Goal: Task Accomplishment & Management: Manage account settings

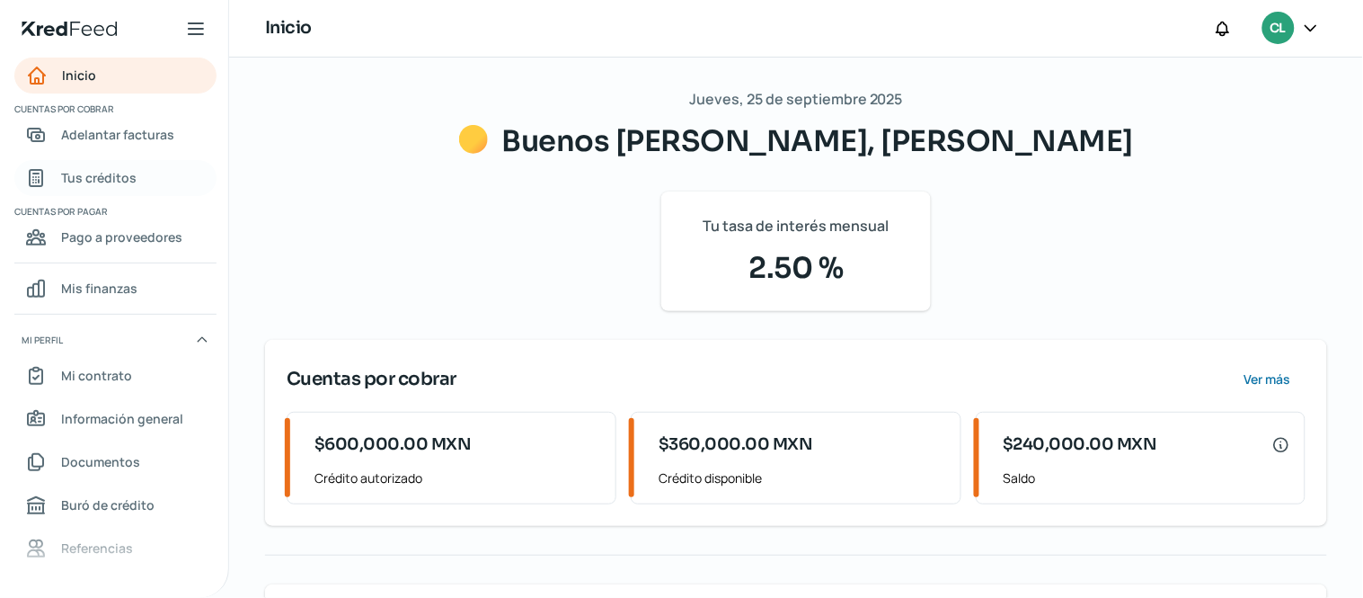
click at [129, 173] on span "Tus créditos" at bounding box center [98, 177] width 75 height 22
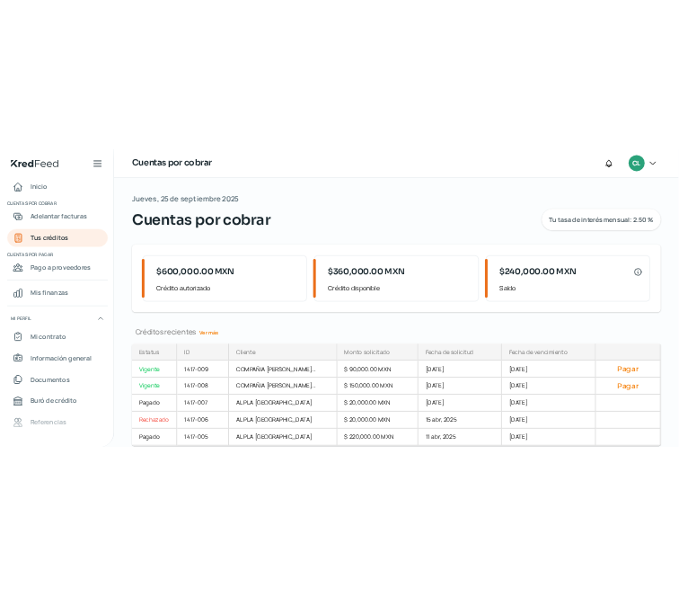
scroll to position [67, 0]
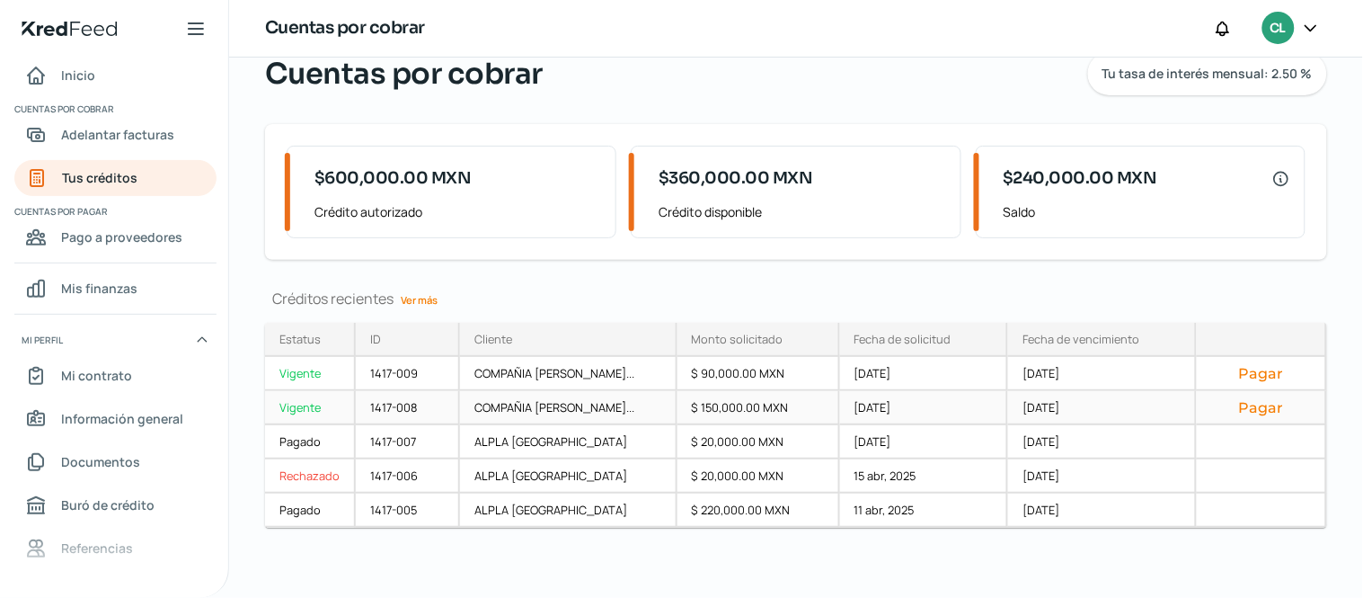
click at [1270, 412] on button "Pagar" at bounding box center [1262, 407] width 100 height 18
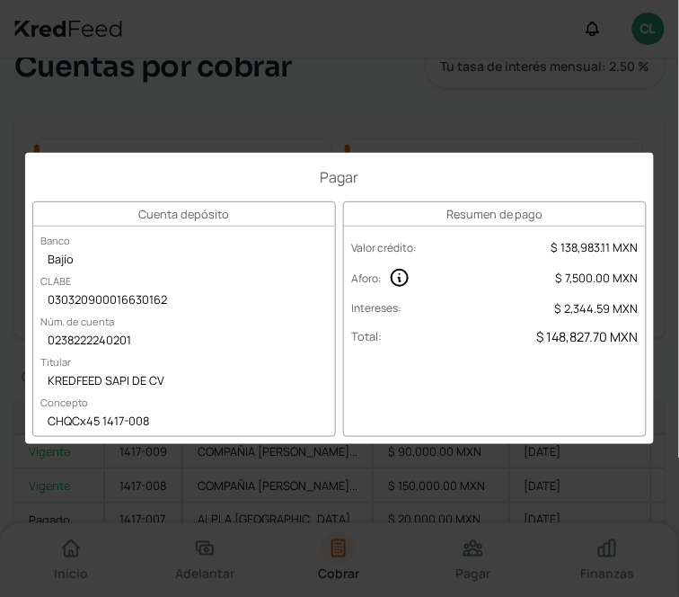
click at [431, 100] on div "Pagar Cuenta depósito Banco Bajío [PERSON_NAME] 030320900016630162 Núm. de cuen…" at bounding box center [339, 298] width 679 height 597
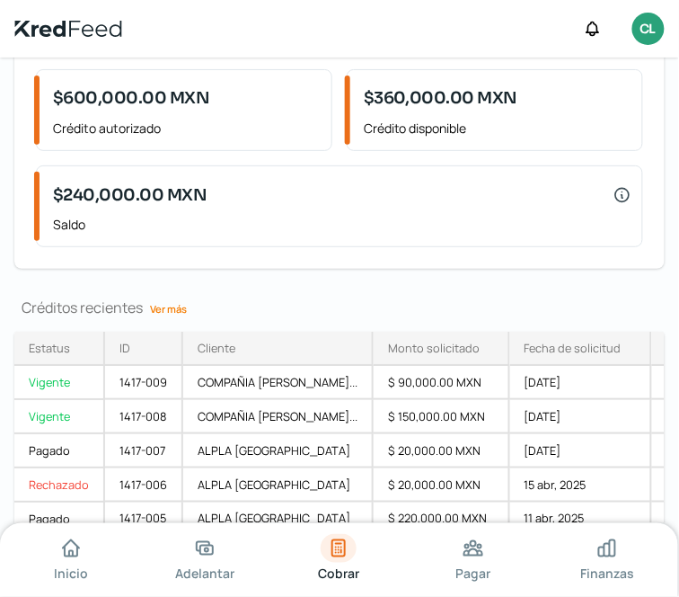
scroll to position [167, 0]
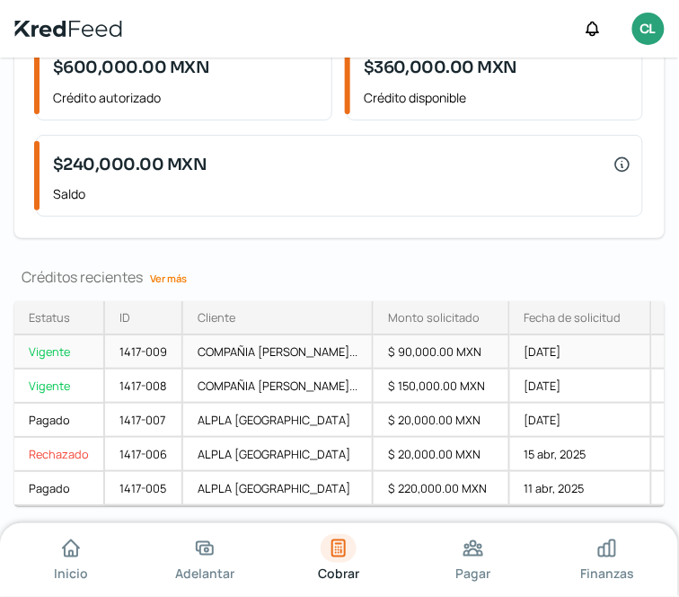
click at [576, 349] on div "[DATE]" at bounding box center [581, 352] width 142 height 34
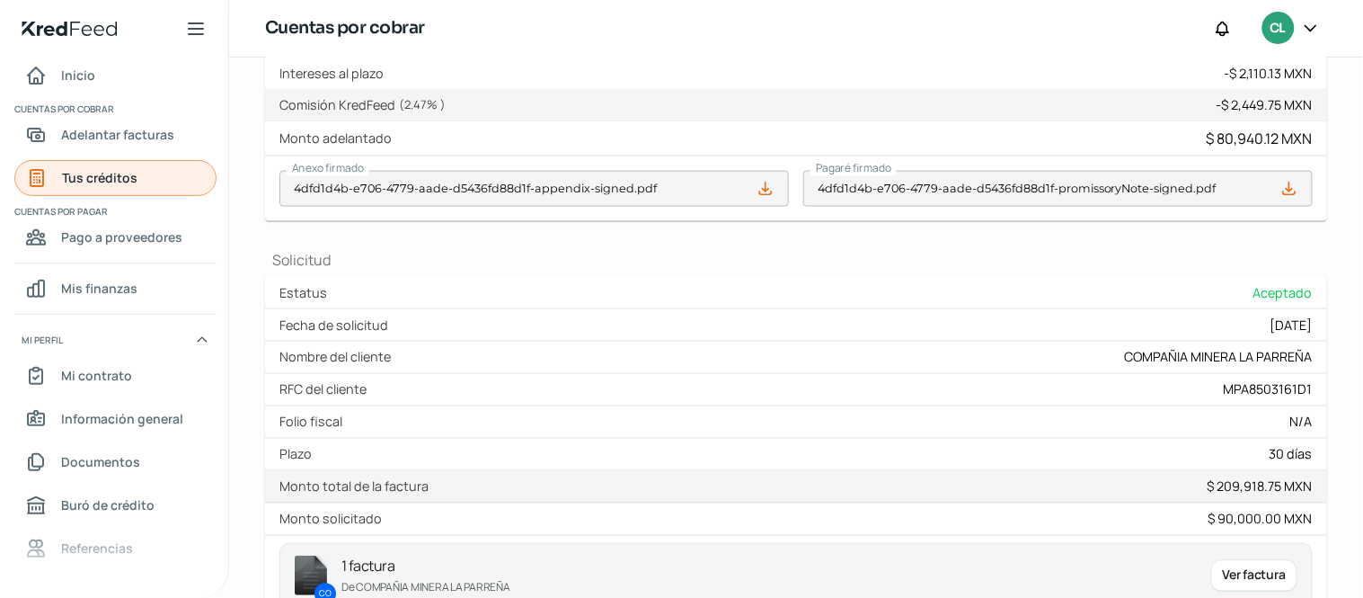
scroll to position [599, 0]
click at [94, 173] on span "Tus créditos" at bounding box center [99, 177] width 75 height 22
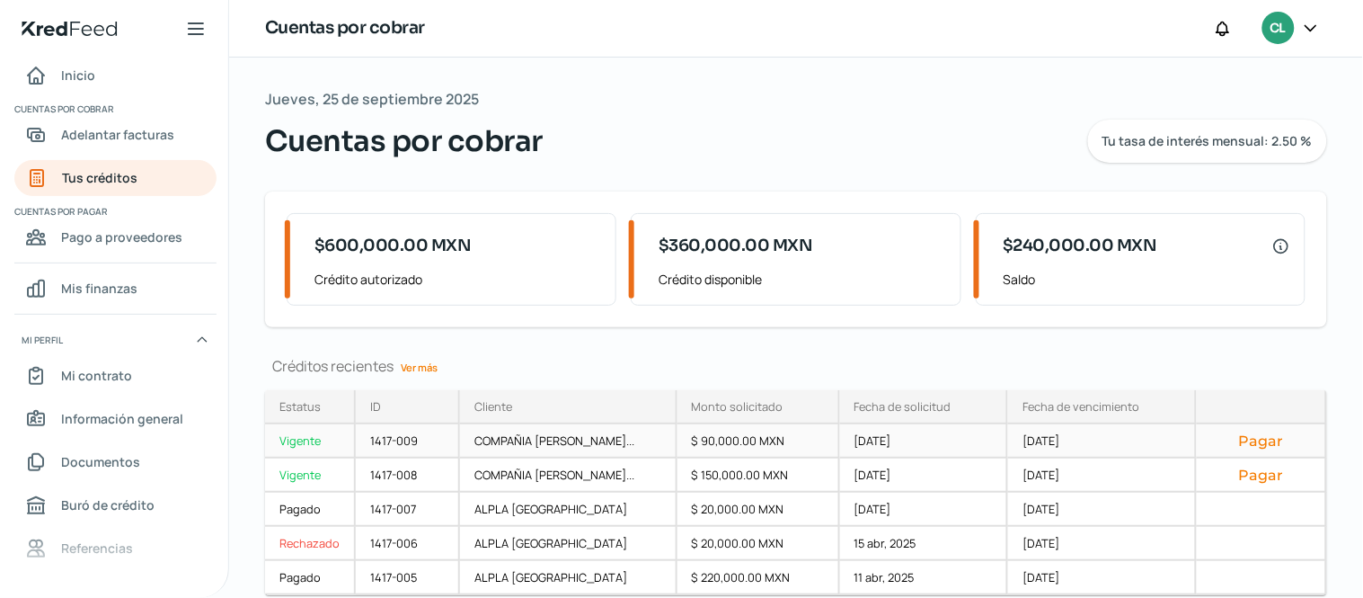
click at [1264, 445] on button "Pagar" at bounding box center [1262, 440] width 100 height 18
